Goal: Obtain resource: Download file/media

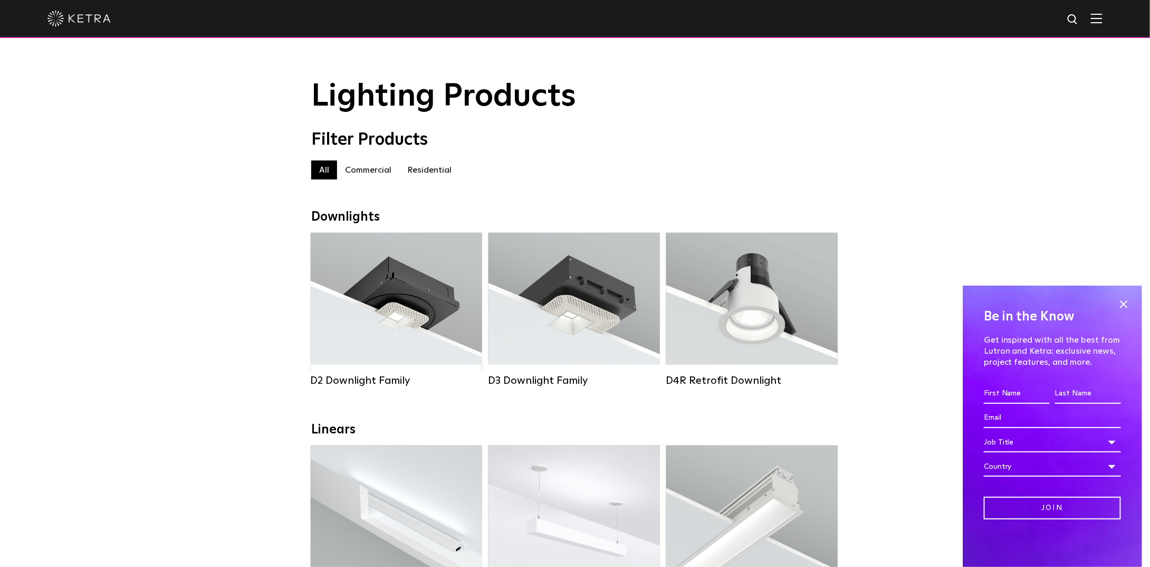
click at [449, 308] on div "Lumen Output: 1200 Colors: White / Black / Gloss Black / Silver / Bronze / Silv…" at bounding box center [397, 302] width 140 height 107
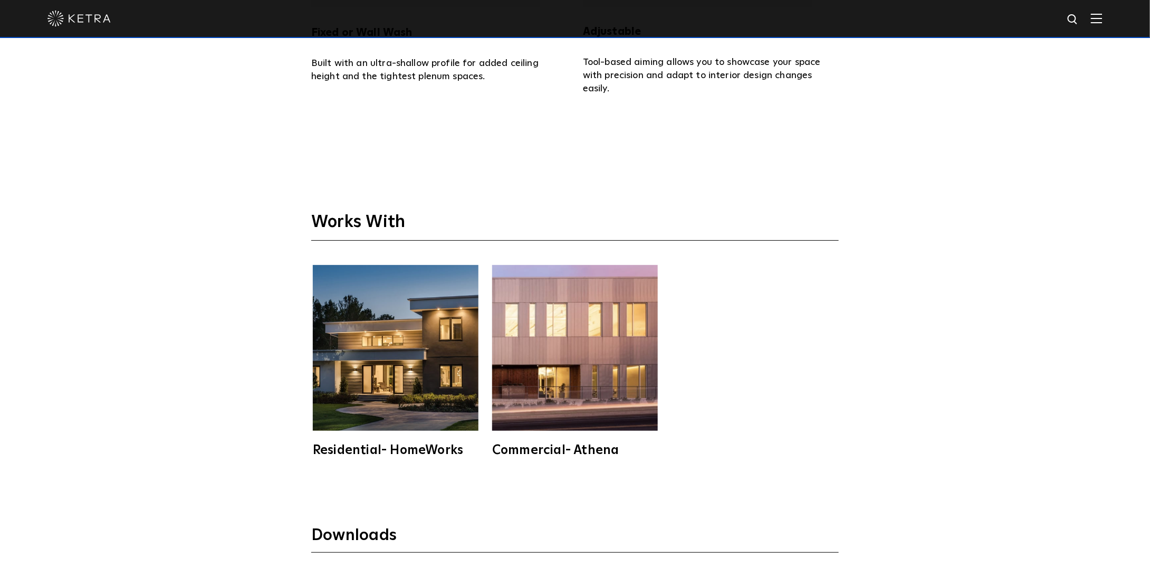
scroll to position [3166, 0]
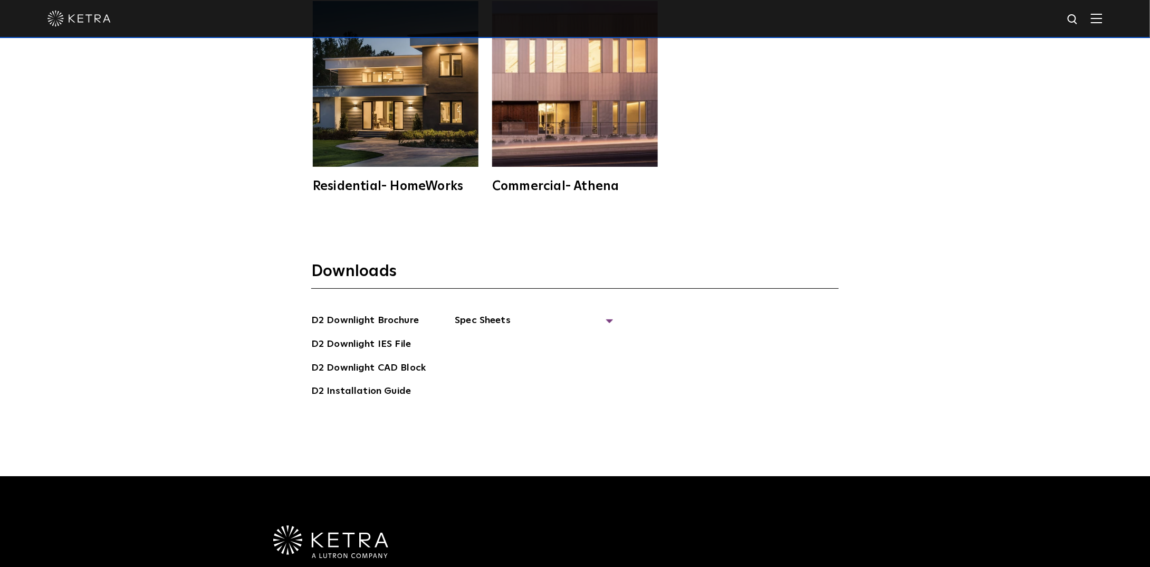
click at [409, 313] on link "D2 Downlight Brochure" at bounding box center [365, 321] width 108 height 17
click at [486, 313] on span "Spec Sheets" at bounding box center [534, 324] width 158 height 23
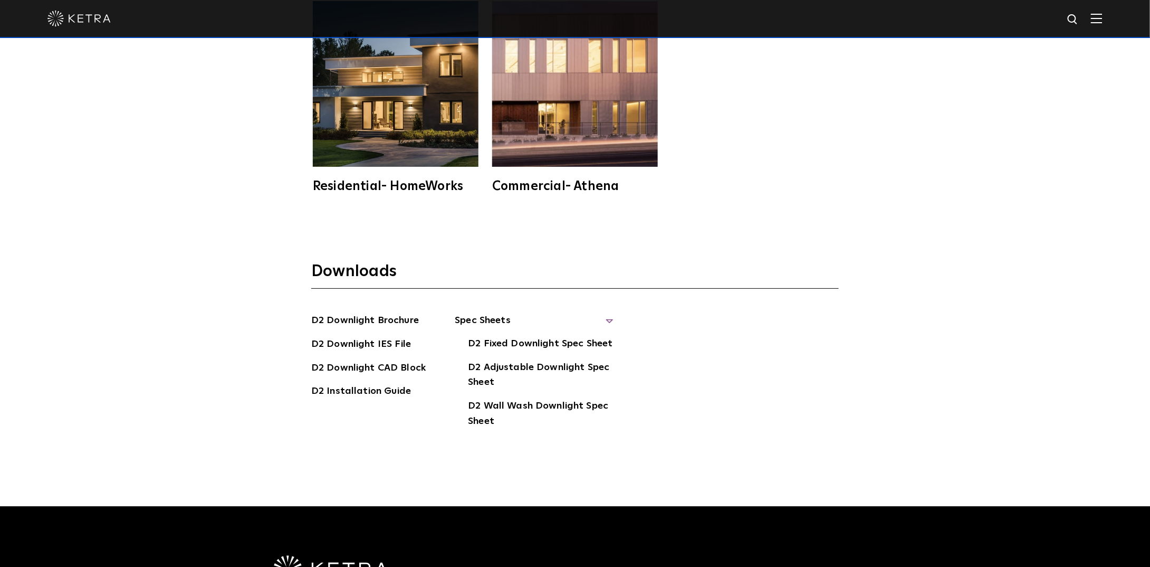
click at [528, 360] on link "D2 Adjustable Downlight Spec Sheet" at bounding box center [540, 376] width 145 height 32
